Goal: Navigation & Orientation: Find specific page/section

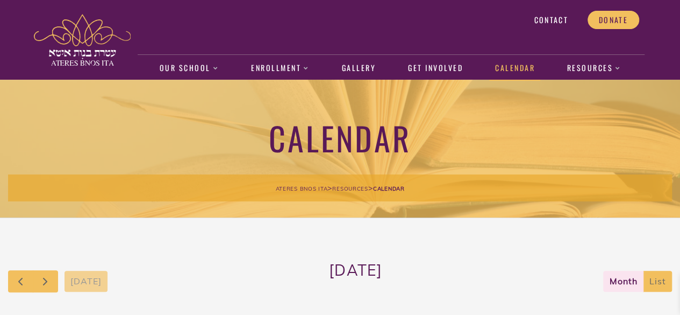
scroll to position [24, 0]
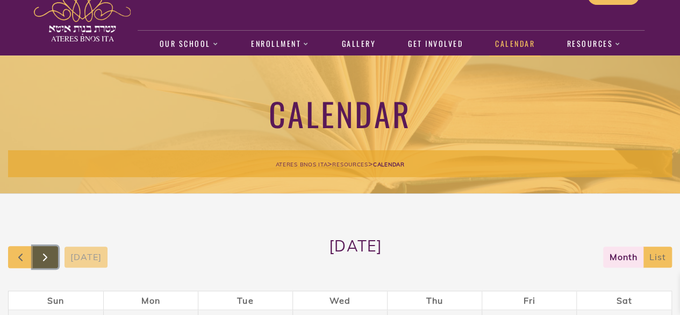
click at [47, 254] on span "button" at bounding box center [45, 257] width 13 height 13
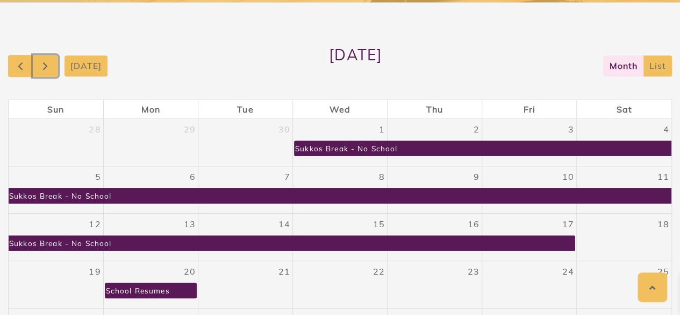
scroll to position [213, 0]
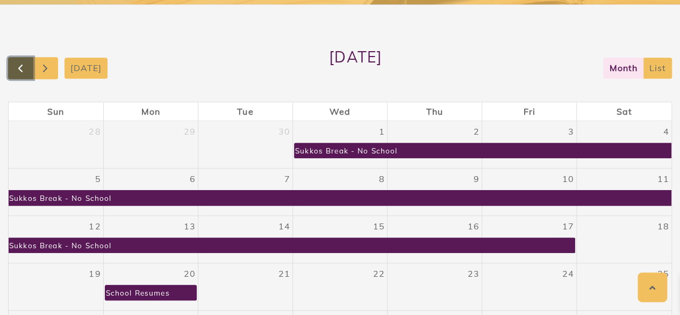
click at [26, 69] on span "button" at bounding box center [20, 68] width 13 height 13
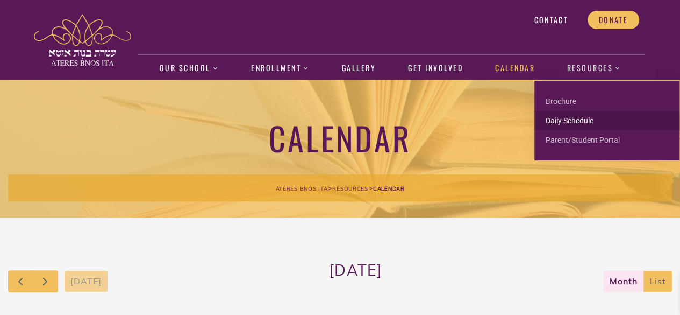
click at [568, 119] on link "Daily Schedule" at bounding box center [606, 120] width 145 height 19
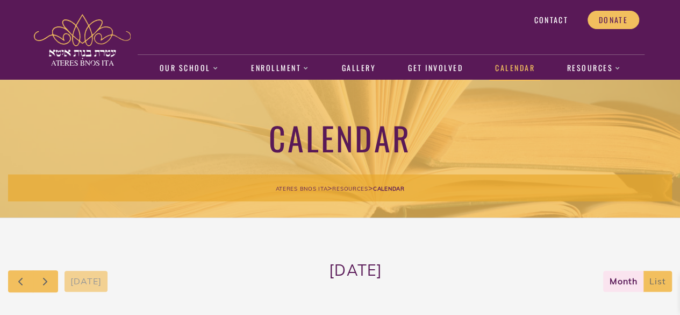
scroll to position [298, 0]
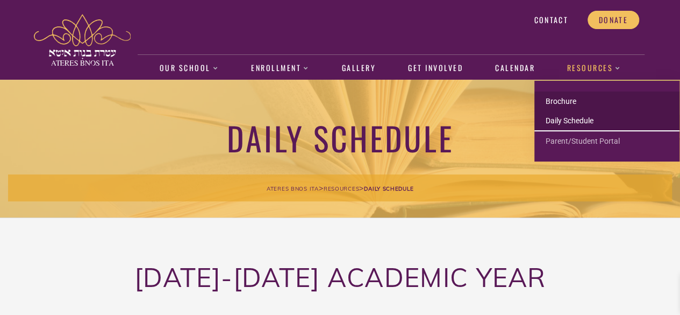
click at [570, 103] on link "Brochure" at bounding box center [606, 100] width 145 height 19
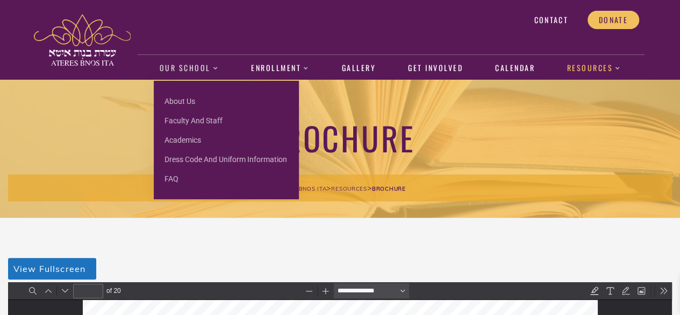
click at [202, 68] on link "Our School" at bounding box center [189, 68] width 70 height 25
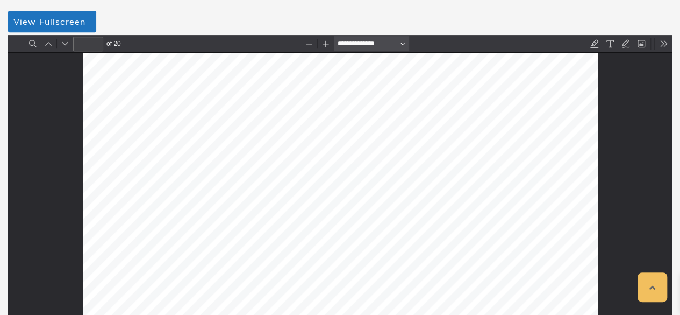
scroll to position [351, 0]
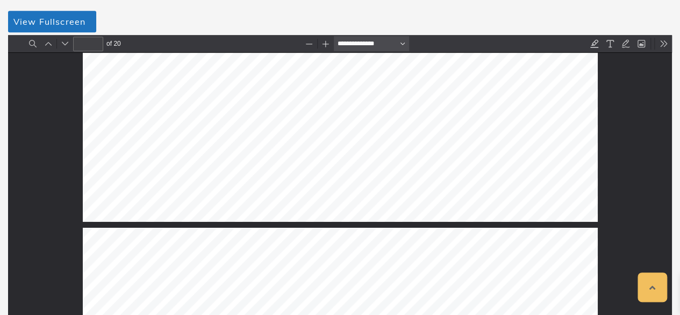
type input "*"
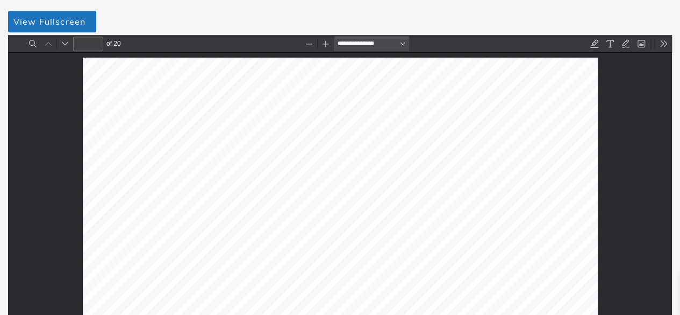
scroll to position [0, 0]
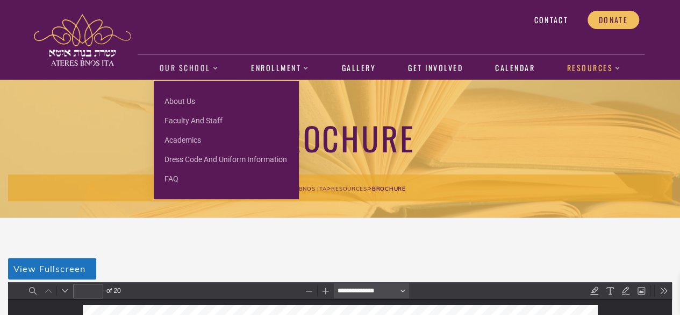
click at [194, 65] on link "Our School" at bounding box center [189, 68] width 70 height 25
click at [208, 66] on link "Our School" at bounding box center [189, 68] width 70 height 25
click at [201, 65] on link "Our School" at bounding box center [189, 68] width 70 height 25
click at [188, 102] on link "About us" at bounding box center [226, 100] width 145 height 19
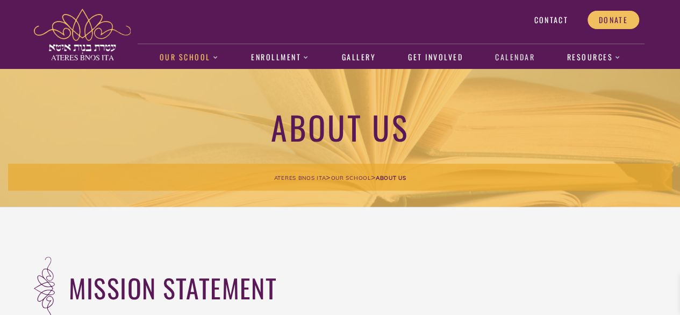
click at [509, 60] on link "Calendar" at bounding box center [514, 57] width 51 height 25
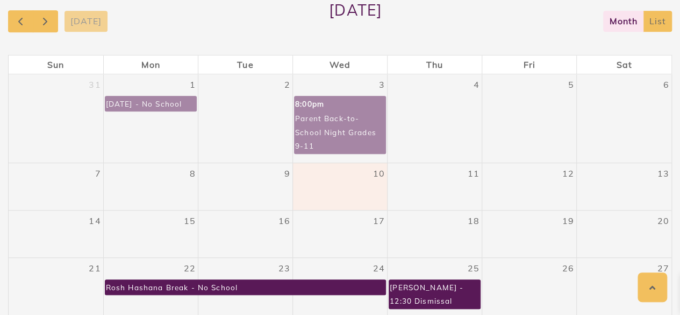
scroll to position [261, 0]
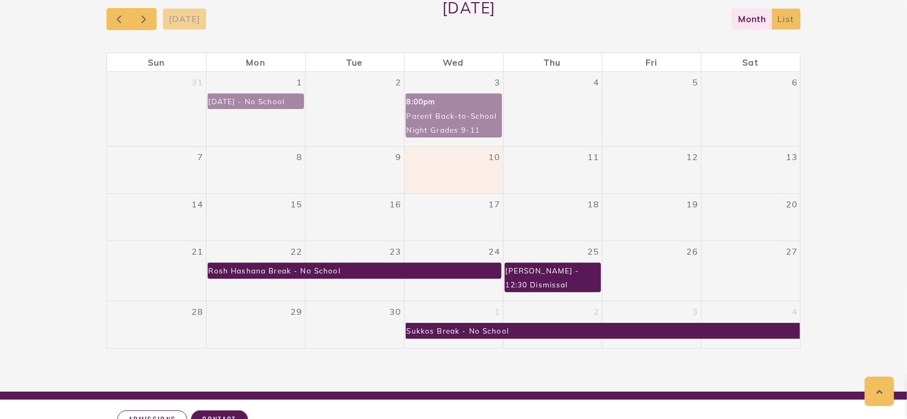
drag, startPoint x: 625, startPoint y: 2, endPoint x: 559, endPoint y: 41, distance: 76.4
click at [559, 41] on div "[DATE] [DATE] month list Sun Mon Tue Wed Thu Fri Sat 31 1 [DATE] - No School 2 …" at bounding box center [453, 173] width 694 height 351
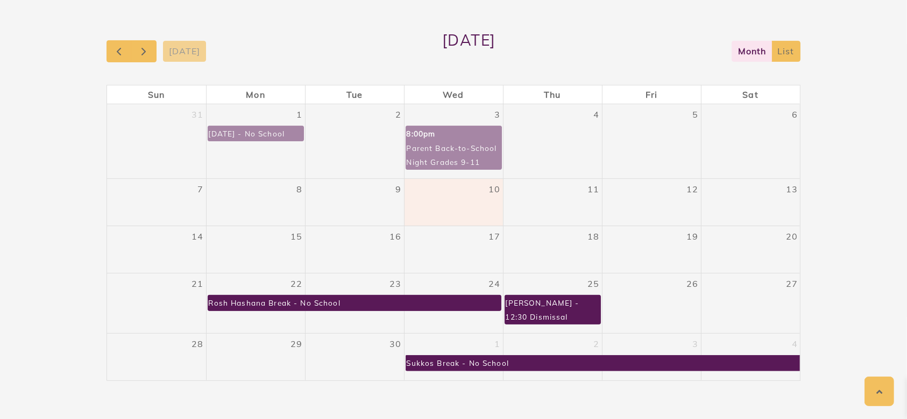
scroll to position [232, 0]
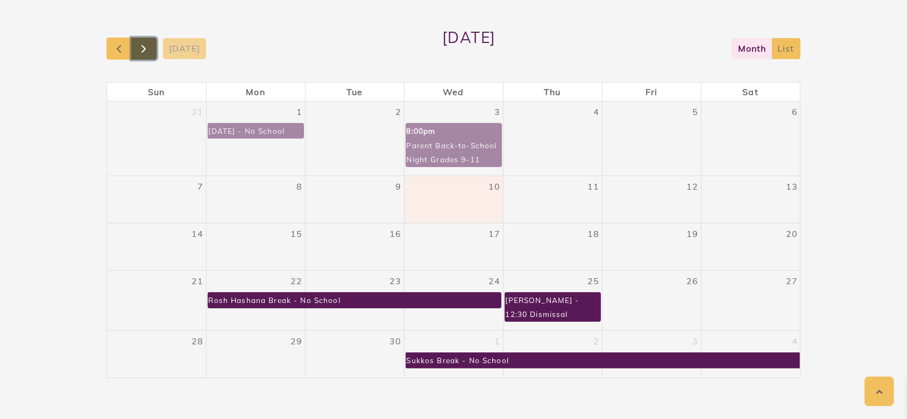
click at [148, 45] on span "button" at bounding box center [143, 48] width 13 height 13
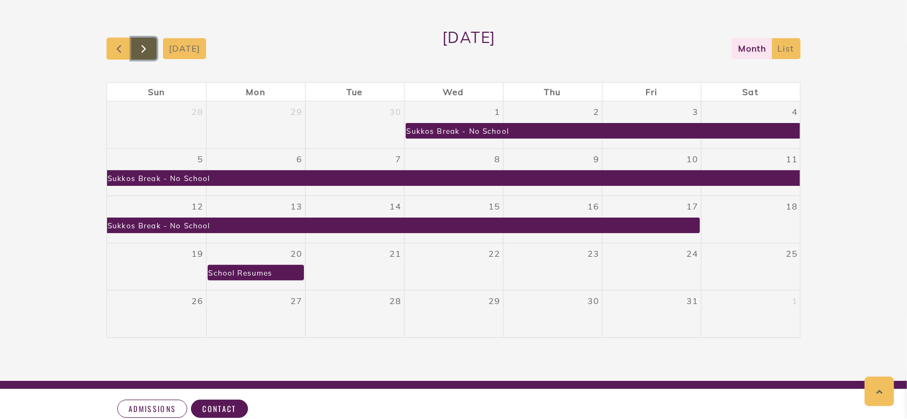
click at [148, 45] on span "button" at bounding box center [143, 48] width 13 height 13
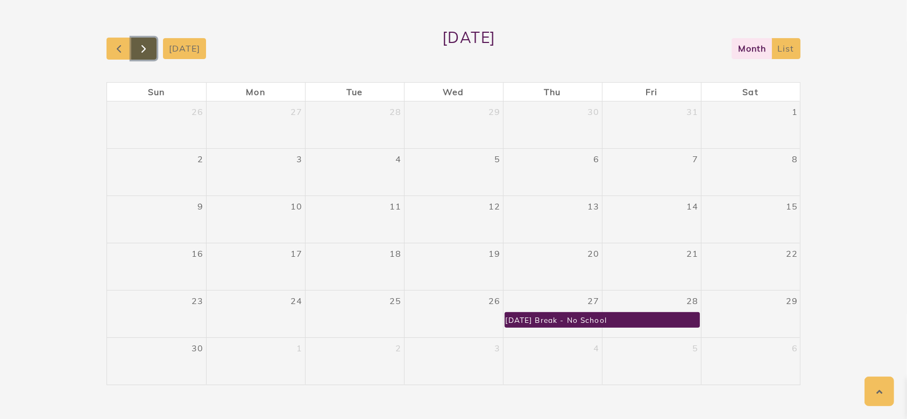
click at [148, 45] on span "button" at bounding box center [143, 48] width 13 height 13
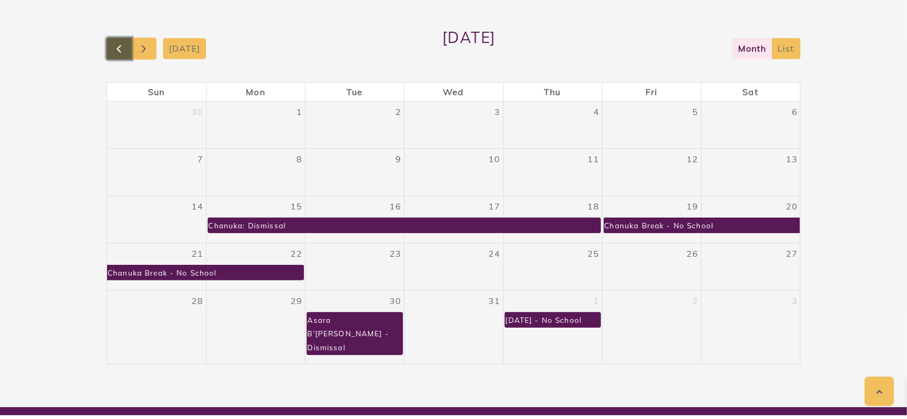
click at [115, 45] on span "button" at bounding box center [118, 48] width 13 height 13
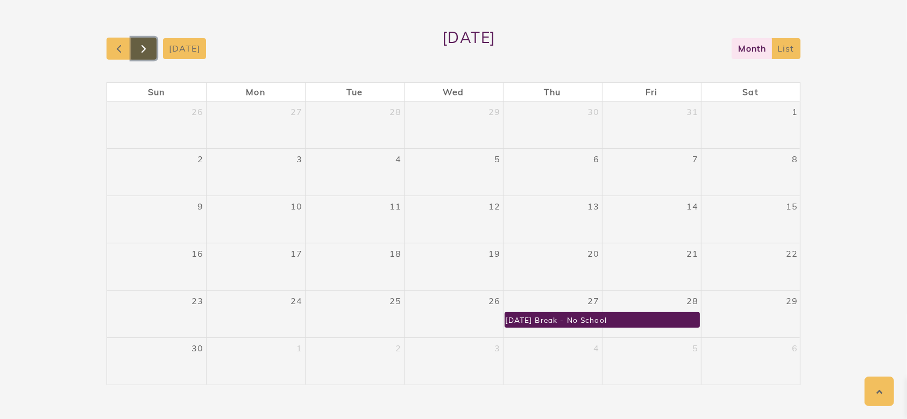
click at [145, 46] on span "button" at bounding box center [143, 48] width 13 height 13
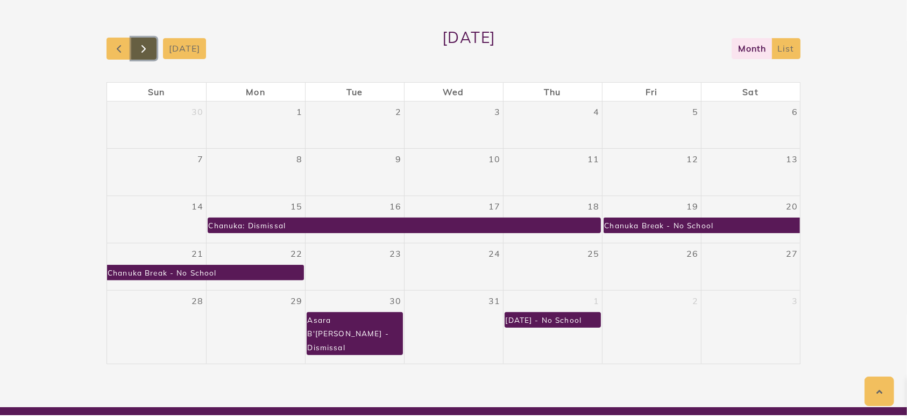
click at [145, 46] on span "button" at bounding box center [143, 48] width 13 height 13
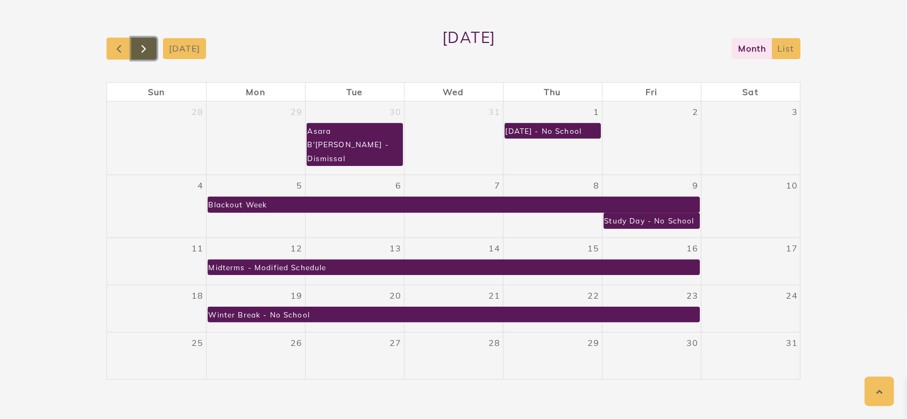
click at [145, 46] on span "button" at bounding box center [143, 48] width 13 height 13
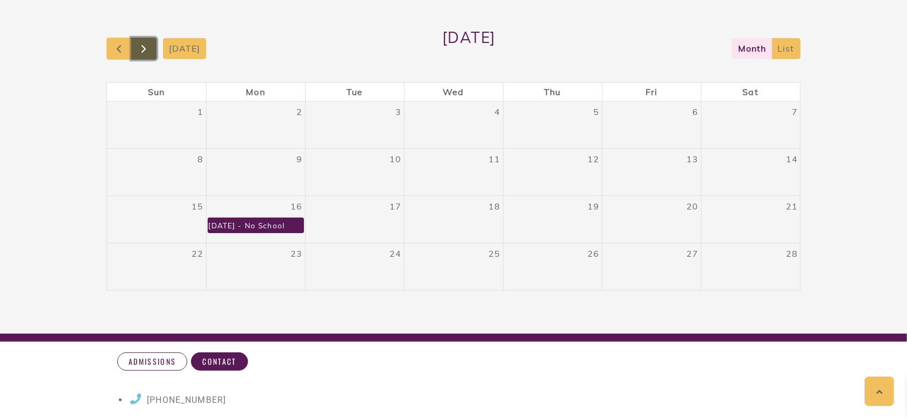
click at [147, 44] on span "button" at bounding box center [143, 48] width 13 height 13
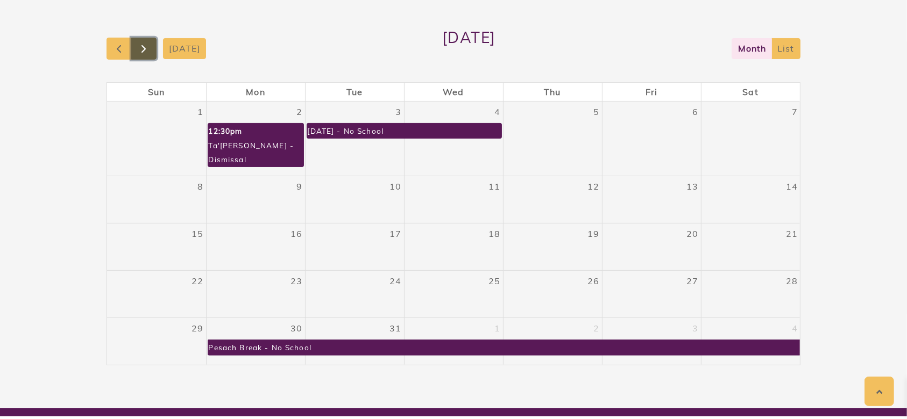
click at [147, 44] on span "button" at bounding box center [143, 48] width 13 height 13
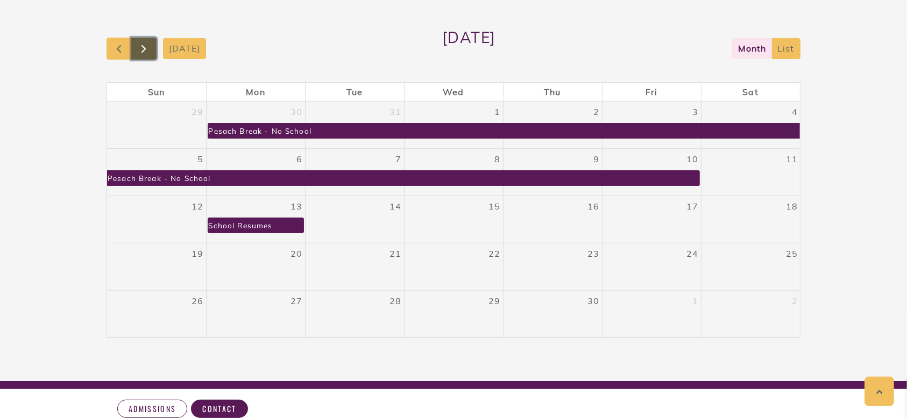
click at [147, 44] on span "button" at bounding box center [143, 48] width 13 height 13
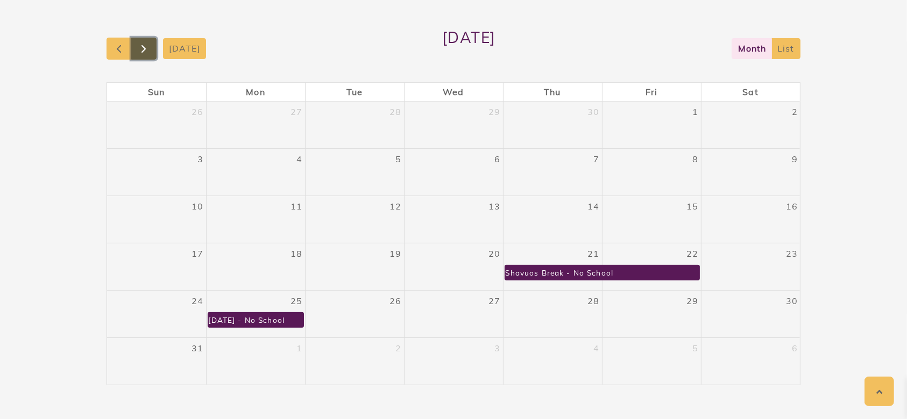
click at [147, 44] on span "button" at bounding box center [143, 48] width 13 height 13
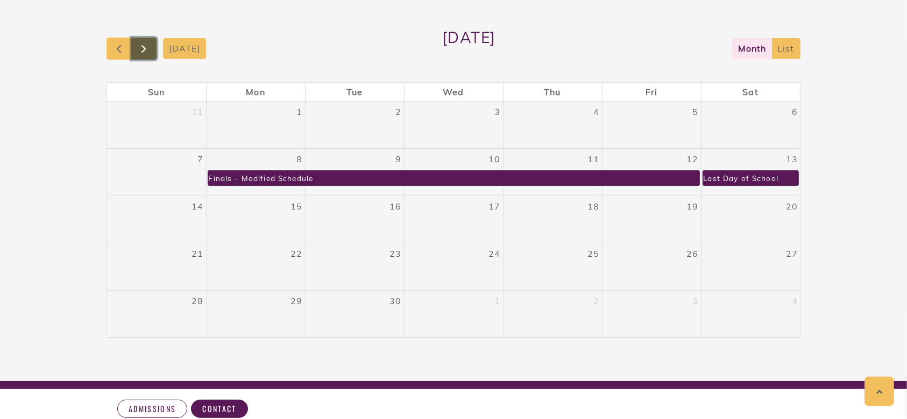
click at [147, 44] on span "button" at bounding box center [143, 48] width 13 height 13
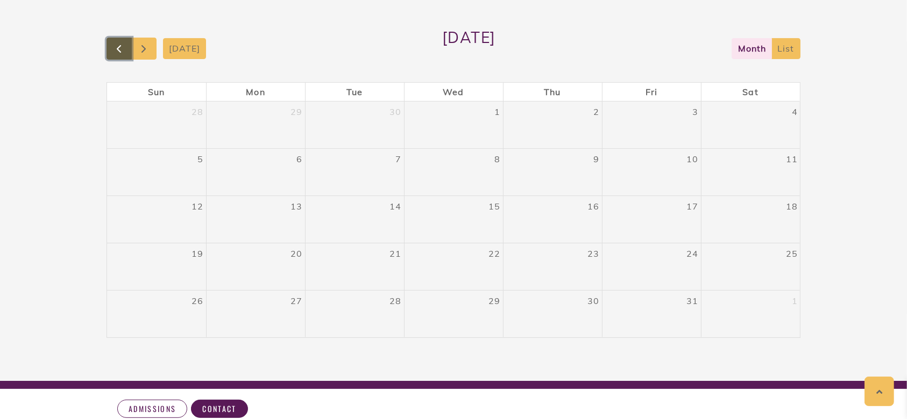
click at [120, 44] on span "button" at bounding box center [118, 48] width 13 height 13
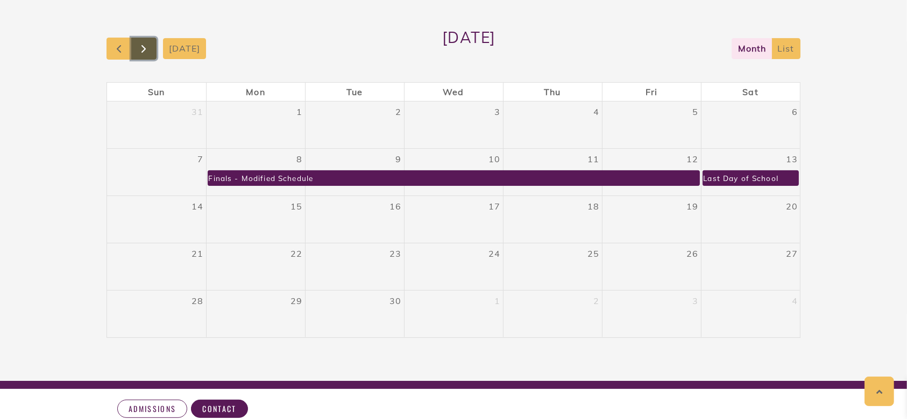
click at [137, 46] on span "button" at bounding box center [143, 48] width 13 height 13
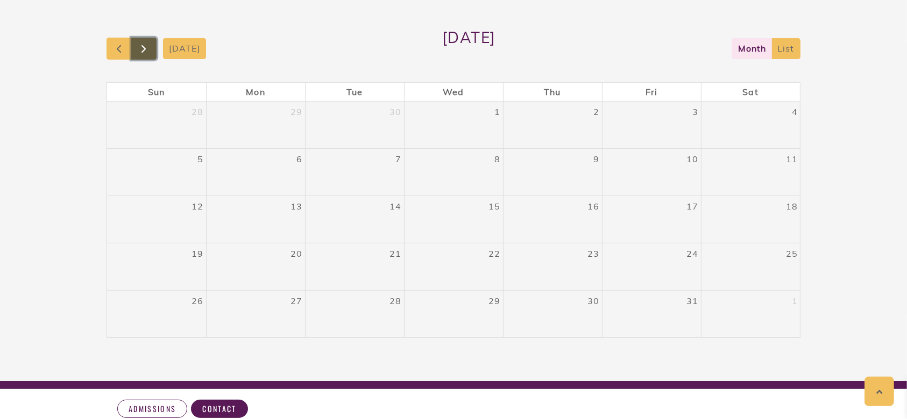
click at [138, 45] on span "button" at bounding box center [143, 48] width 13 height 13
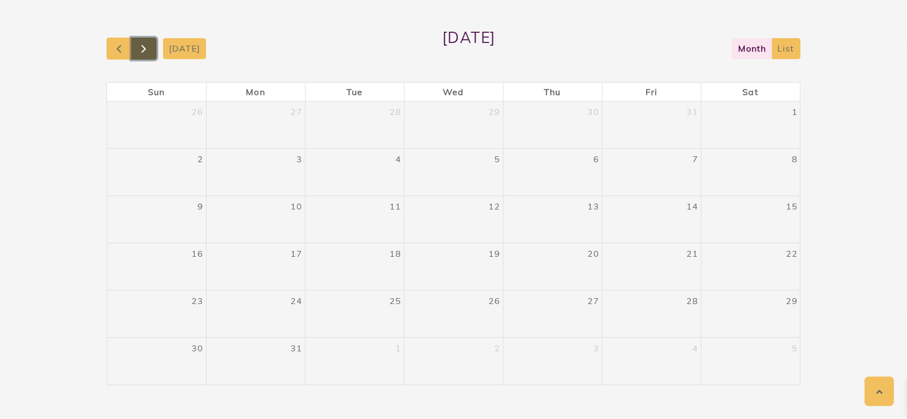
click at [139, 45] on span "button" at bounding box center [143, 48] width 13 height 13
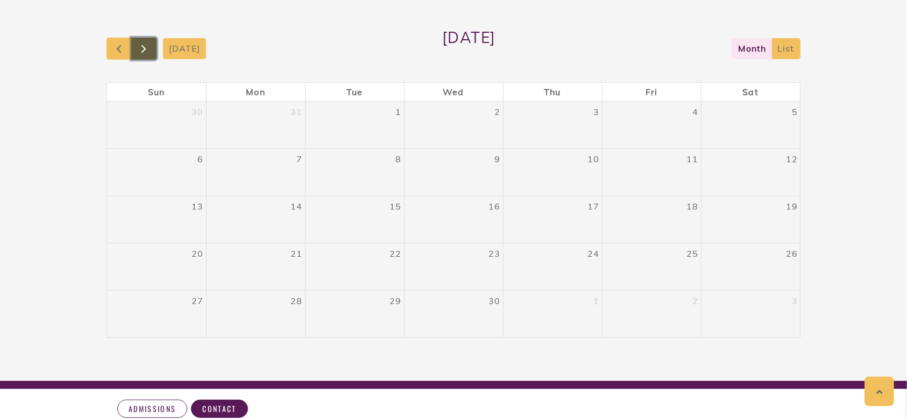
click at [148, 45] on span "button" at bounding box center [143, 48] width 13 height 13
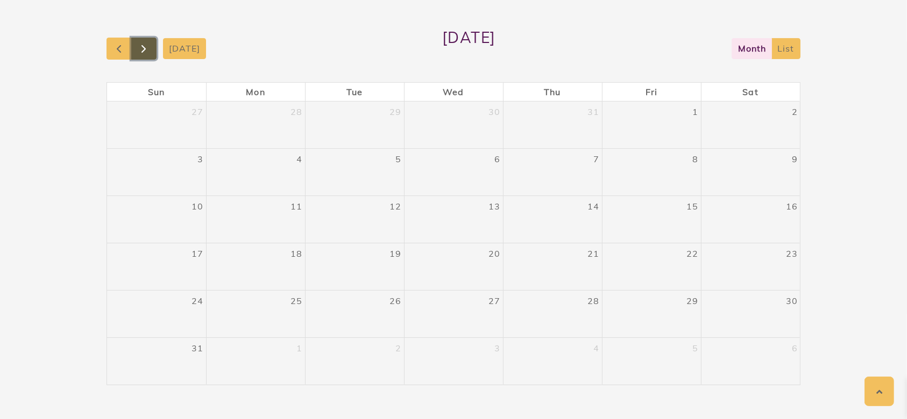
click at [148, 45] on span "button" at bounding box center [143, 48] width 13 height 13
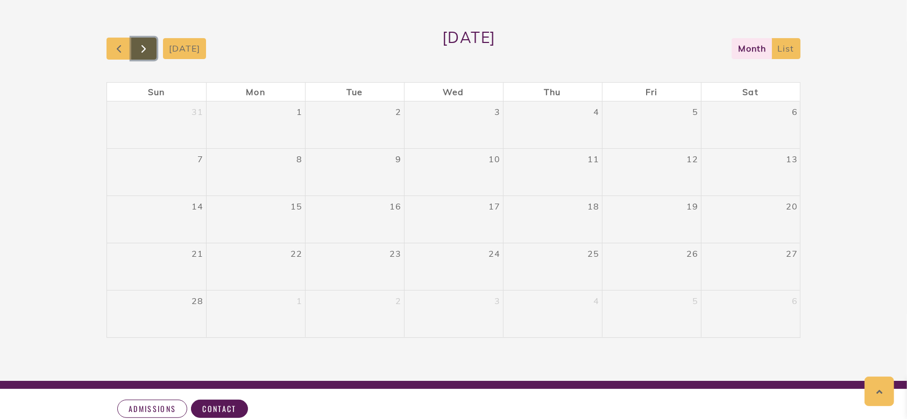
click at [148, 45] on span "button" at bounding box center [143, 48] width 13 height 13
click at [120, 45] on span "button" at bounding box center [118, 48] width 13 height 13
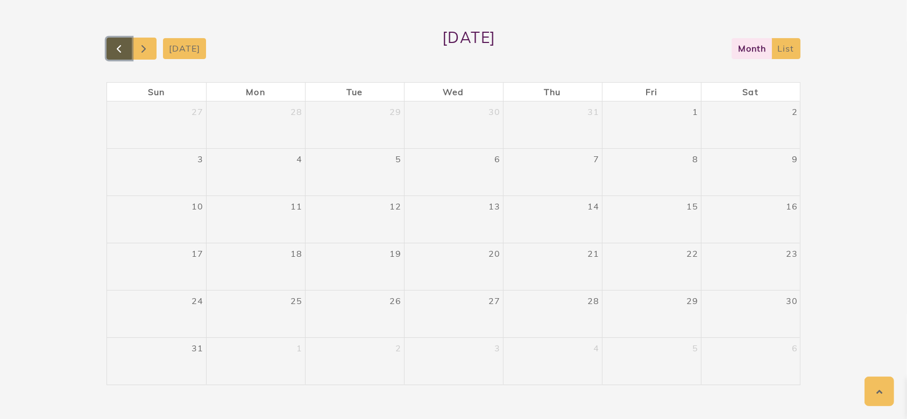
click at [120, 45] on span "button" at bounding box center [118, 48] width 13 height 13
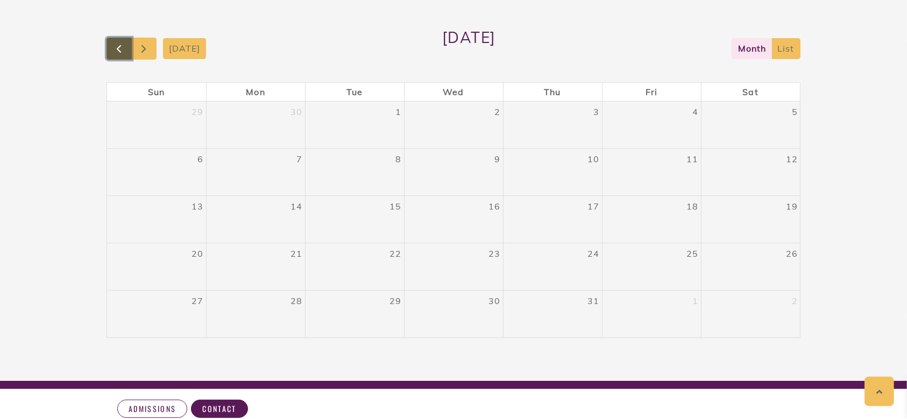
click at [120, 45] on span "button" at bounding box center [118, 48] width 13 height 13
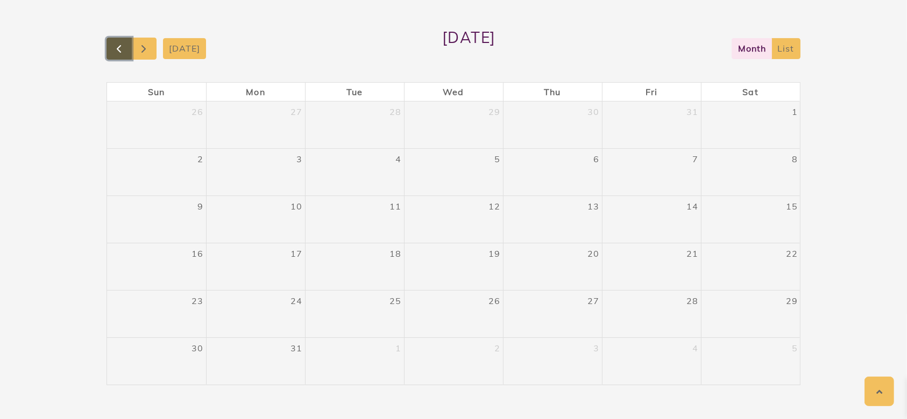
click at [120, 45] on span "button" at bounding box center [118, 48] width 13 height 13
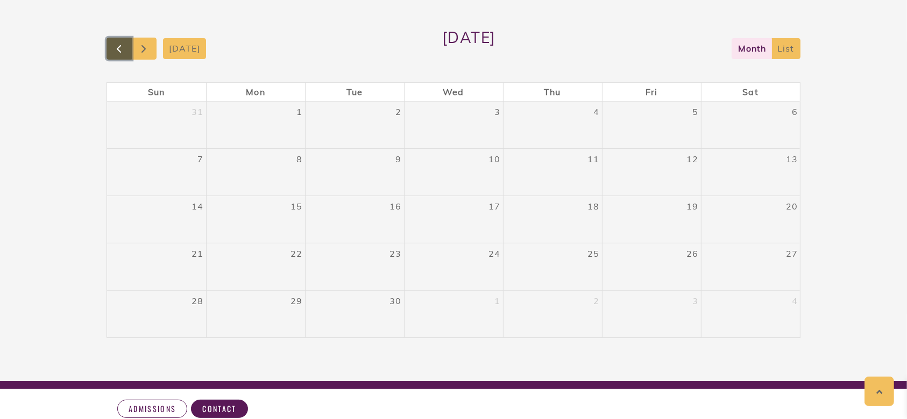
click at [120, 45] on span "button" at bounding box center [118, 48] width 13 height 13
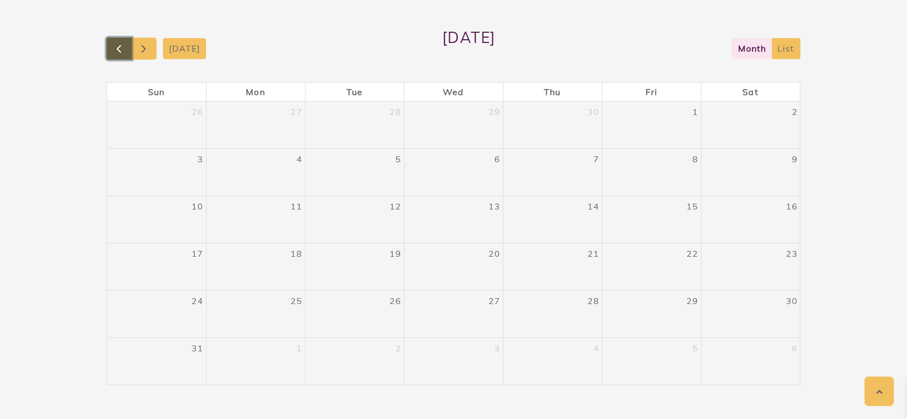
click at [120, 45] on span "button" at bounding box center [118, 48] width 13 height 13
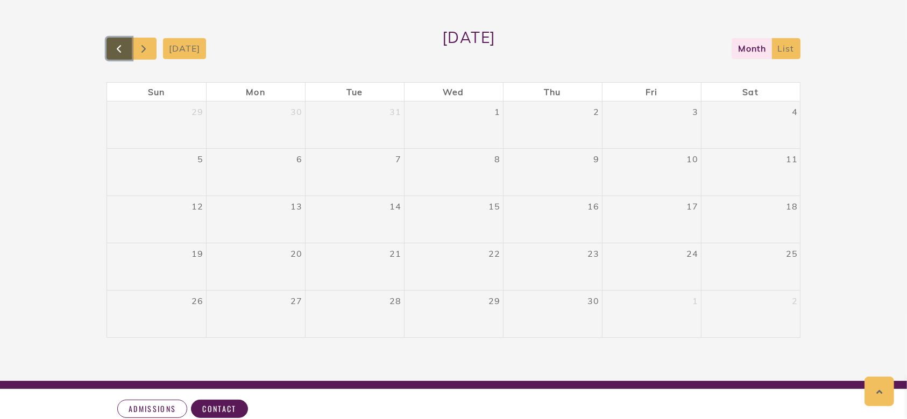
click at [120, 45] on span "button" at bounding box center [118, 48] width 13 height 13
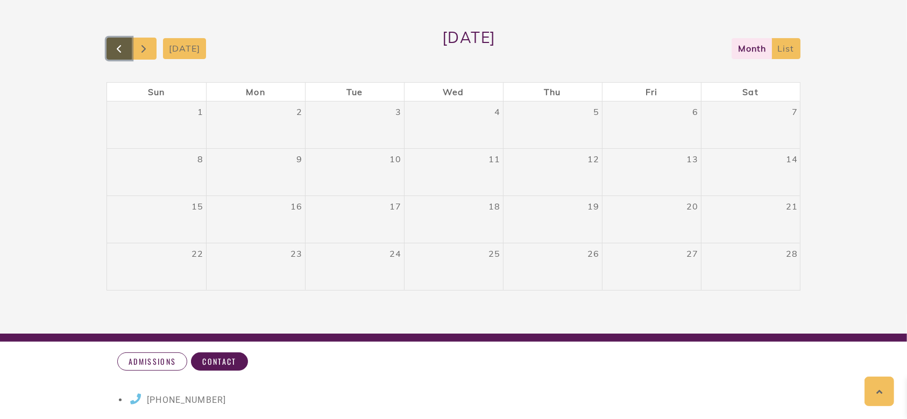
click at [120, 45] on span "button" at bounding box center [118, 48] width 13 height 13
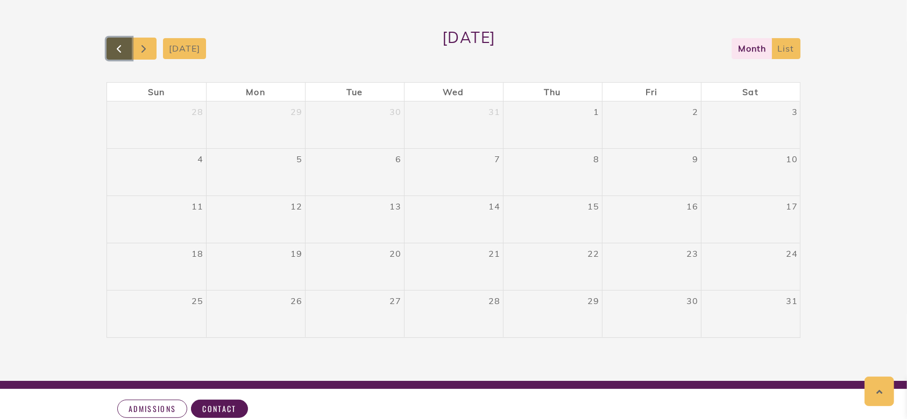
click at [120, 45] on span "button" at bounding box center [118, 48] width 13 height 13
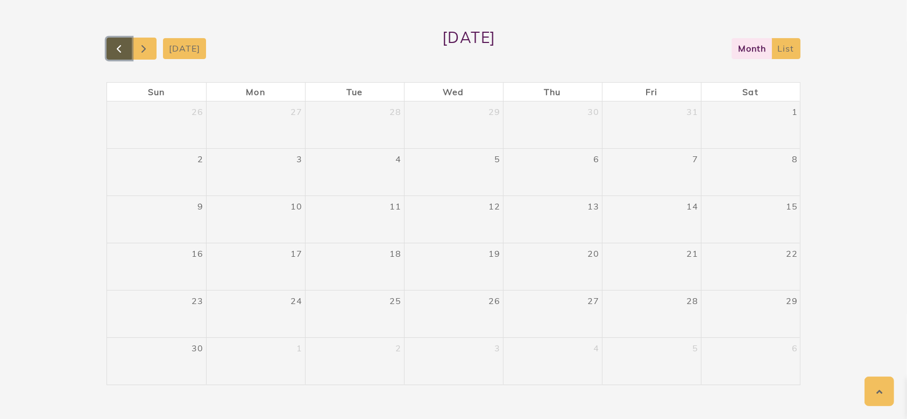
click at [120, 45] on span "button" at bounding box center [118, 48] width 13 height 13
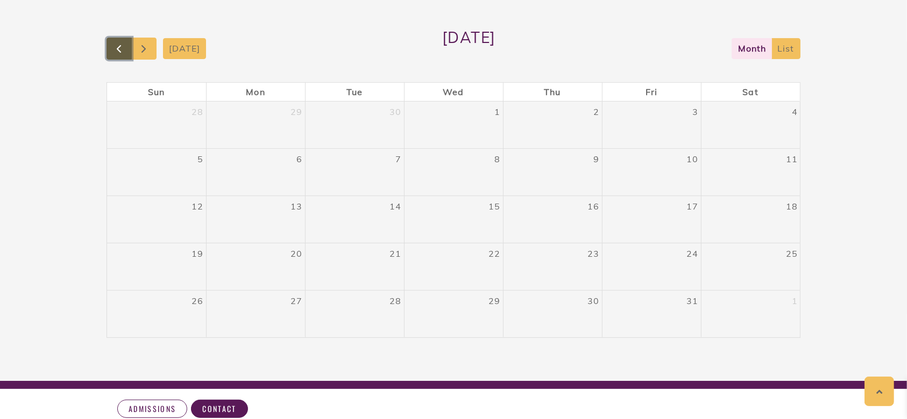
click at [120, 45] on span "button" at bounding box center [118, 48] width 13 height 13
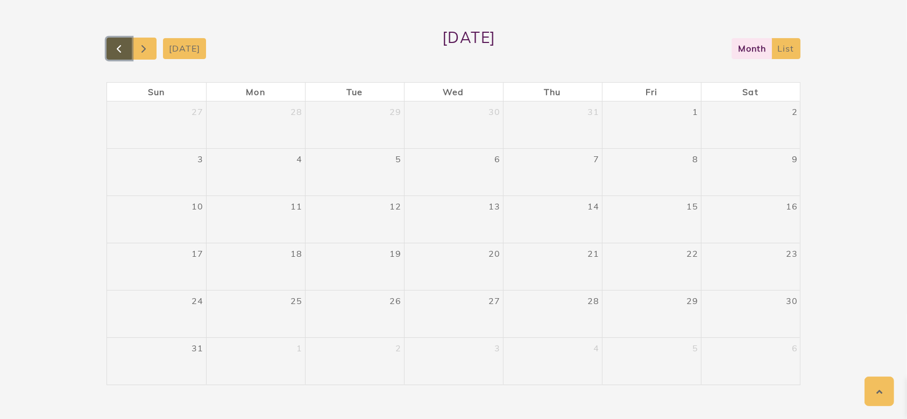
click at [120, 45] on span "button" at bounding box center [118, 48] width 13 height 13
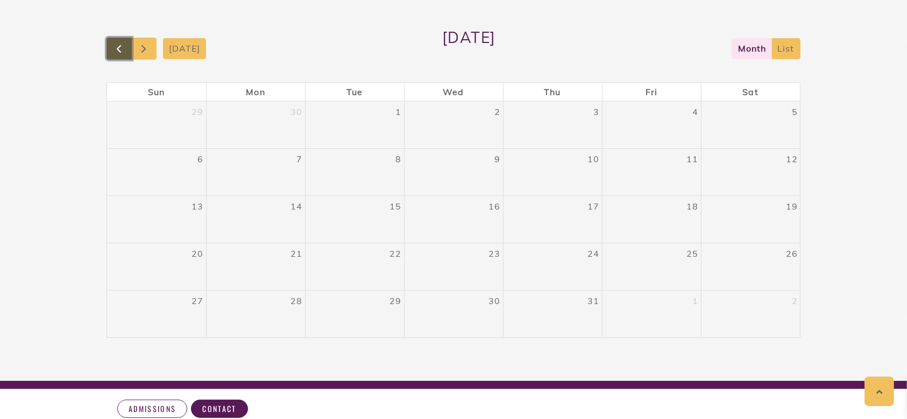
click at [120, 45] on span "button" at bounding box center [118, 48] width 13 height 13
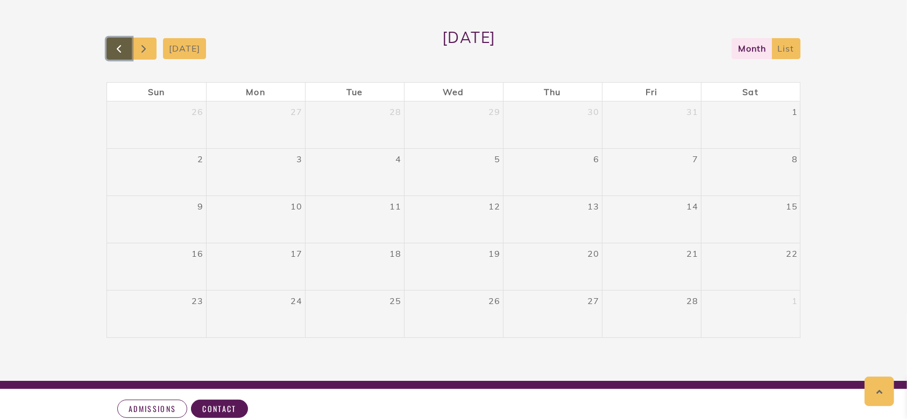
click at [120, 45] on span "button" at bounding box center [118, 48] width 13 height 13
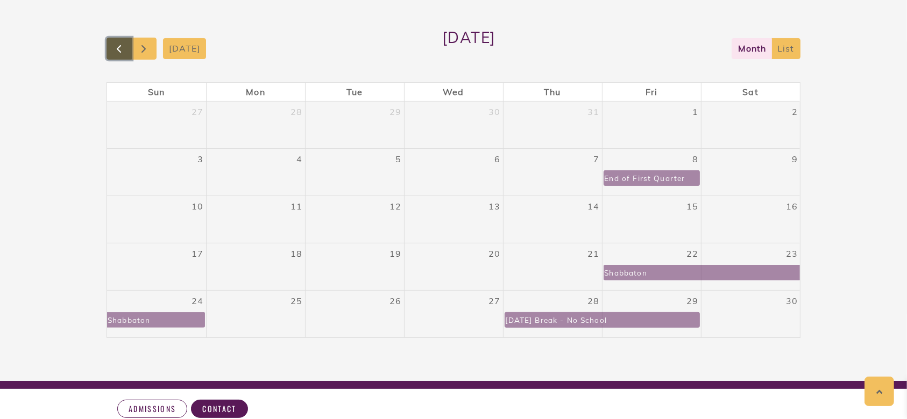
click at [120, 45] on span "button" at bounding box center [118, 48] width 13 height 13
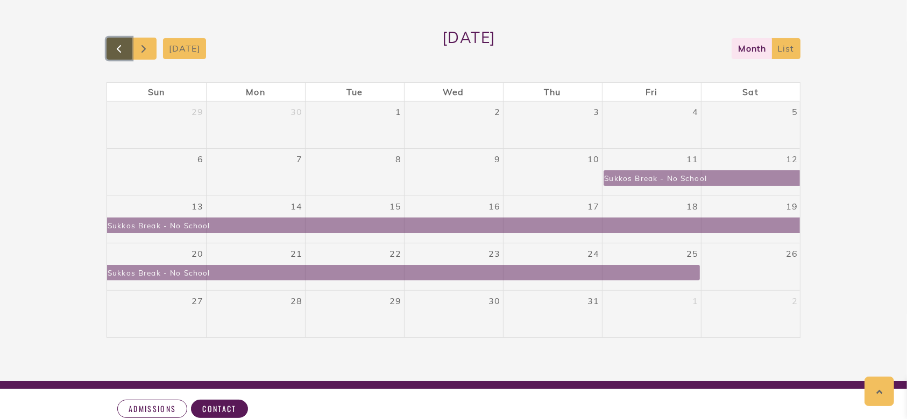
click at [120, 45] on span "button" at bounding box center [118, 48] width 13 height 13
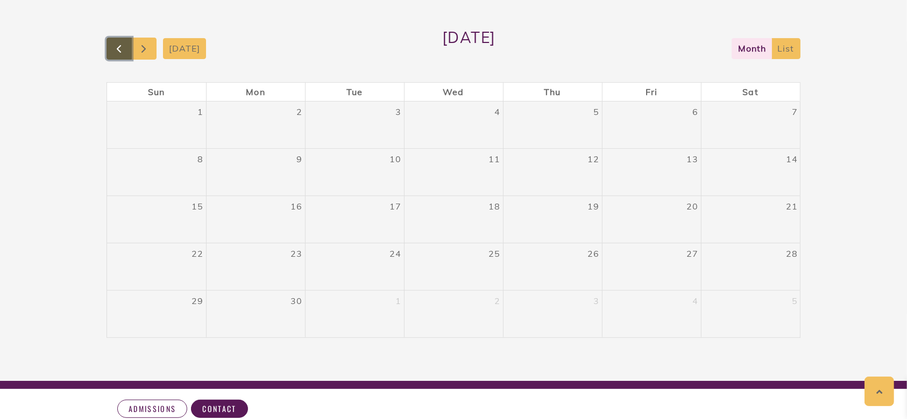
click at [120, 45] on span "button" at bounding box center [118, 48] width 13 height 13
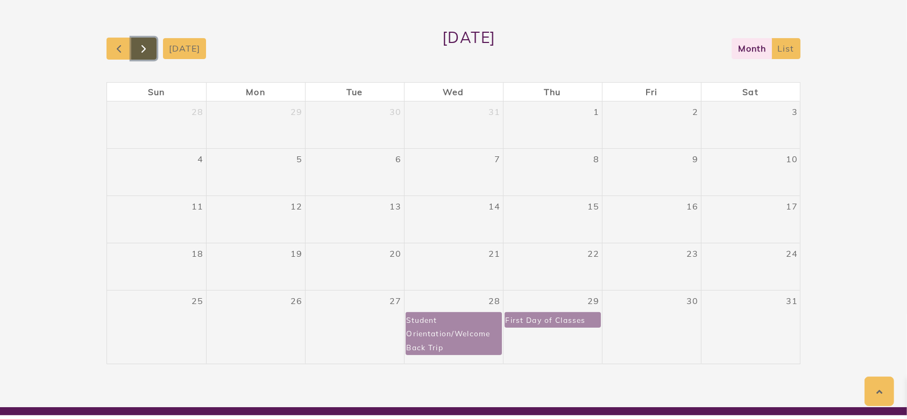
click at [141, 45] on span "button" at bounding box center [143, 48] width 13 height 13
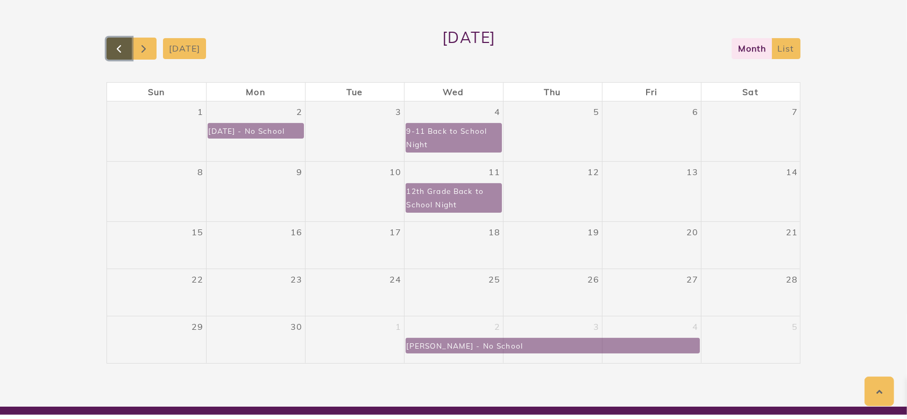
click at [120, 48] on span "button" at bounding box center [118, 48] width 13 height 13
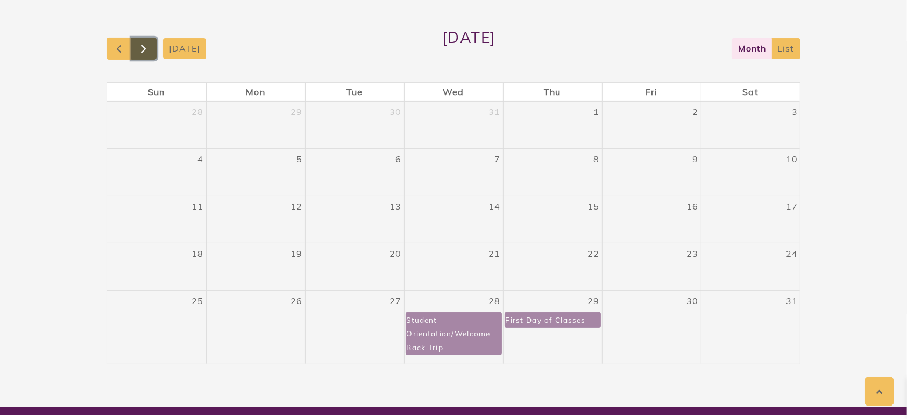
click at [135, 48] on button "button" at bounding box center [143, 49] width 25 height 22
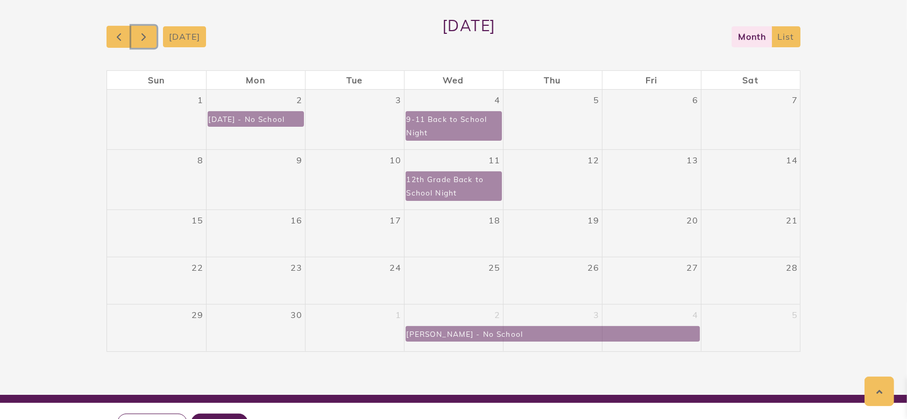
scroll to position [245, 0]
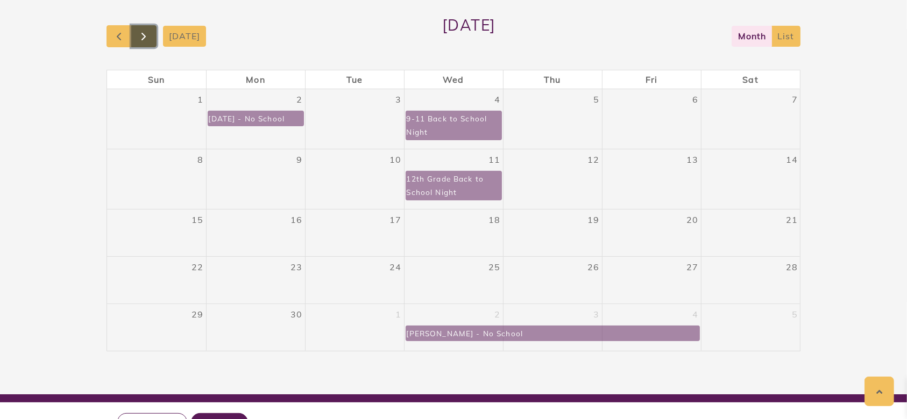
click at [139, 29] on button "button" at bounding box center [143, 36] width 25 height 22
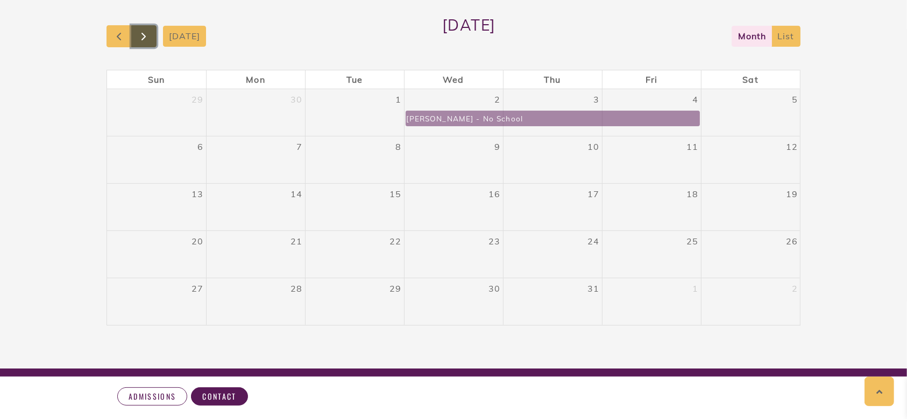
click at [139, 29] on button "button" at bounding box center [143, 36] width 25 height 22
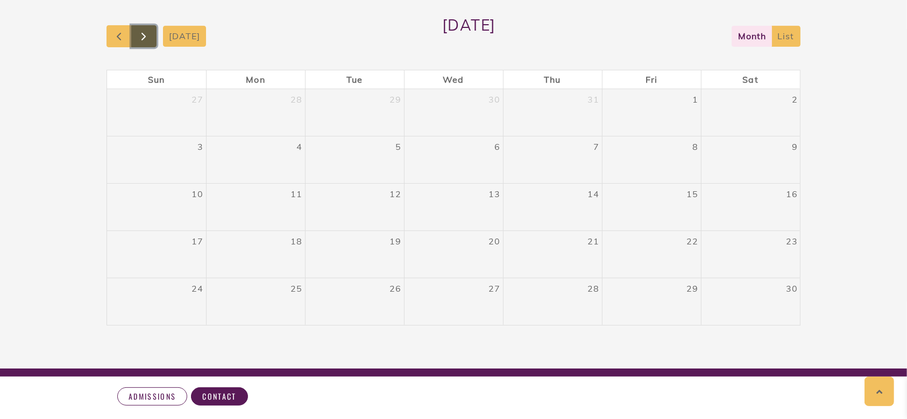
click at [139, 29] on button "button" at bounding box center [143, 36] width 25 height 22
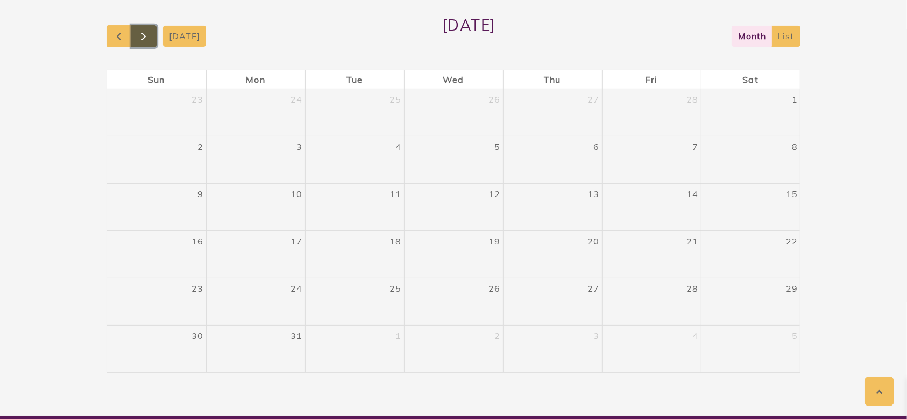
click at [139, 29] on button "button" at bounding box center [143, 36] width 25 height 22
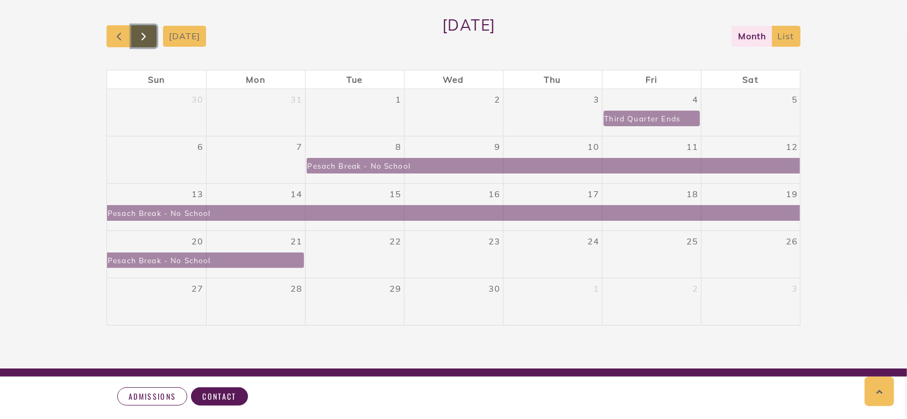
click at [139, 29] on button "button" at bounding box center [143, 36] width 25 height 22
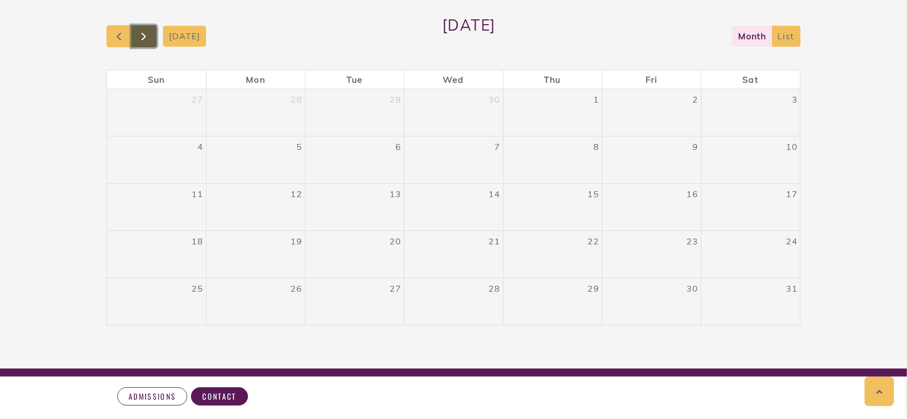
click at [139, 29] on button "button" at bounding box center [143, 36] width 25 height 22
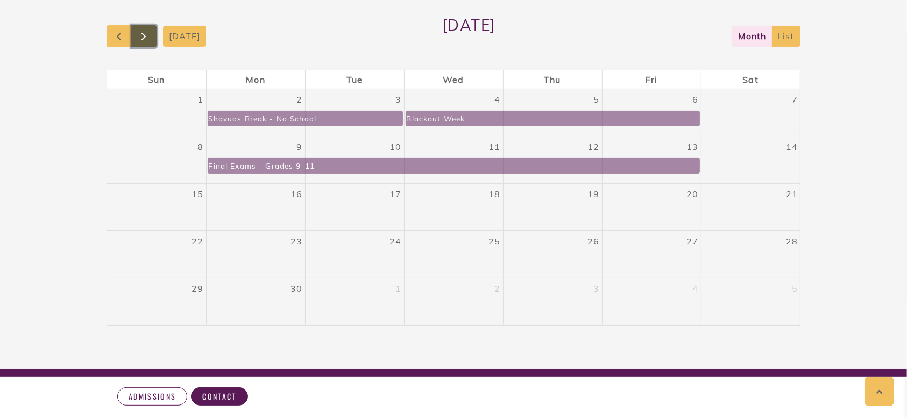
click at [139, 29] on button "button" at bounding box center [143, 36] width 25 height 22
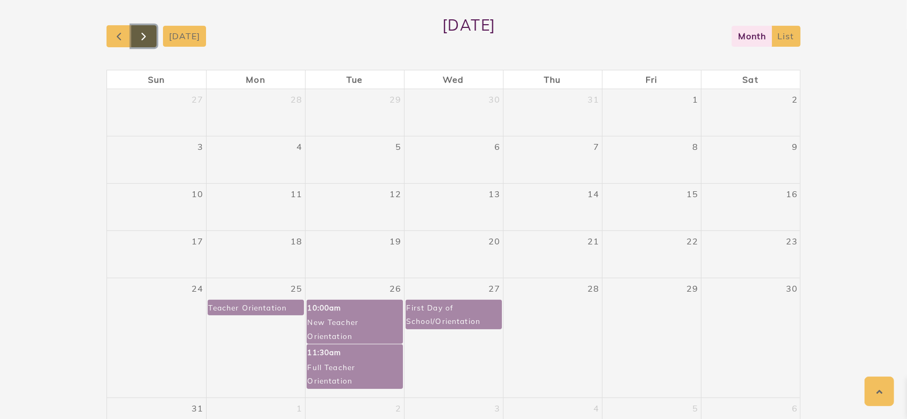
click at [139, 29] on button "button" at bounding box center [143, 36] width 25 height 22
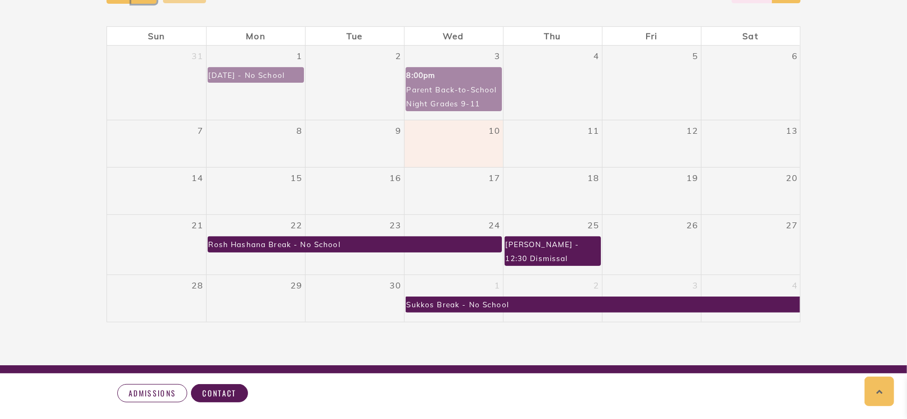
scroll to position [290, 0]
